Goal: Task Accomplishment & Management: Use online tool/utility

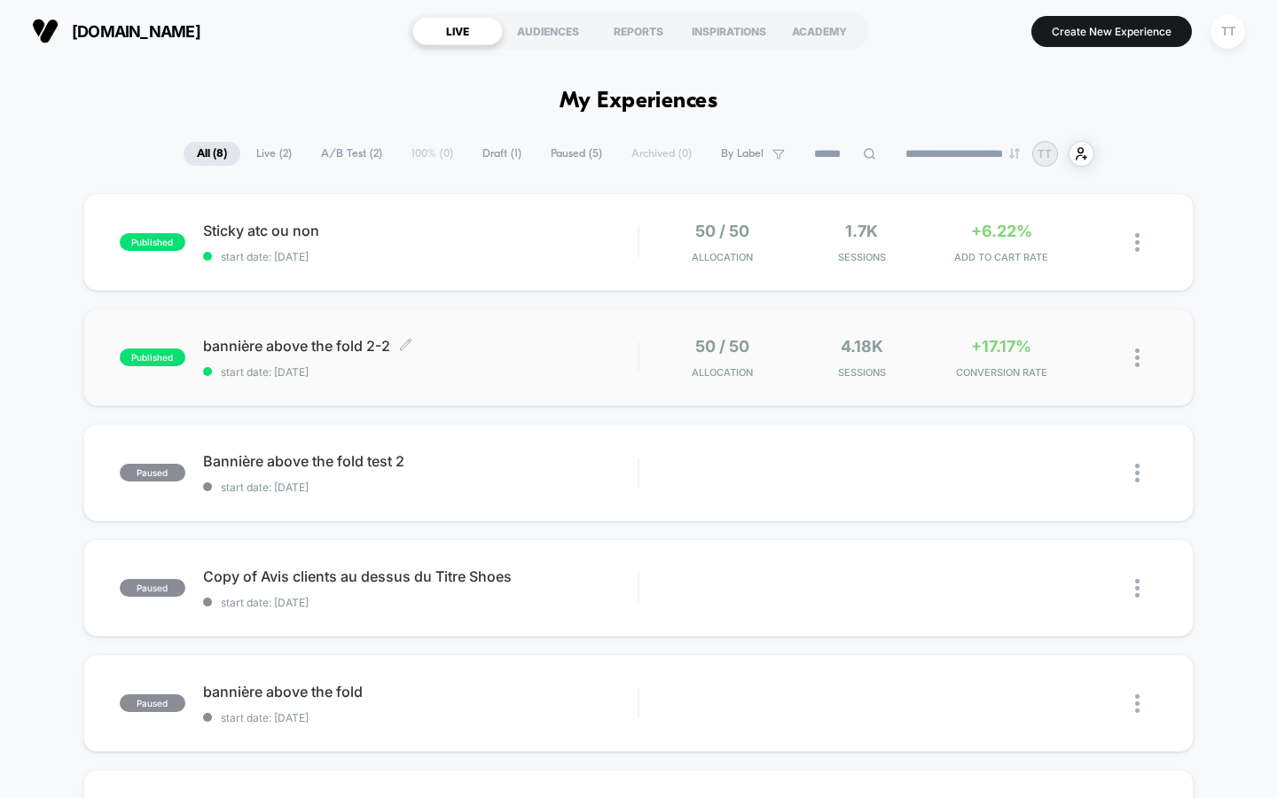
click at [431, 359] on div "bannière above the fold 2-2 Click to edit experience details Click to edit expe…" at bounding box center [420, 358] width 435 height 42
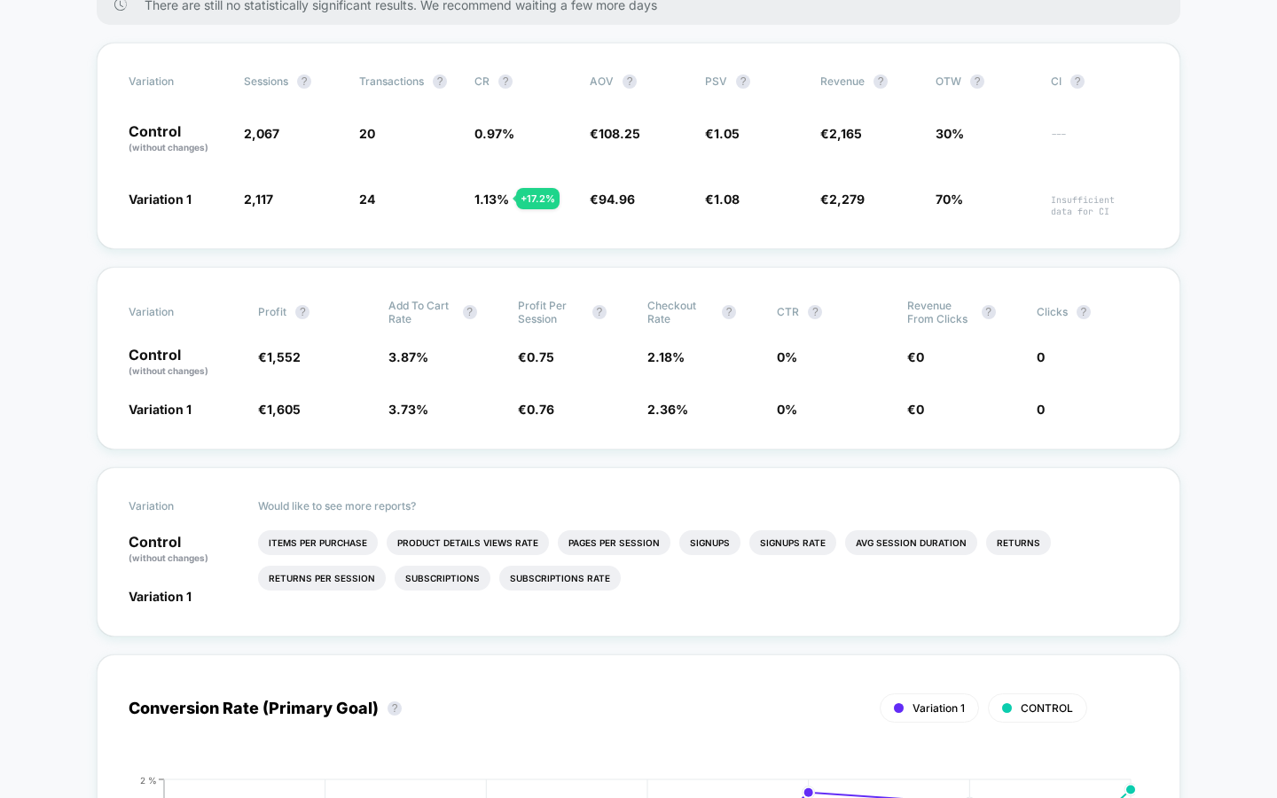
scroll to position [319, 0]
